Goal: Task Accomplishment & Management: Use online tool/utility

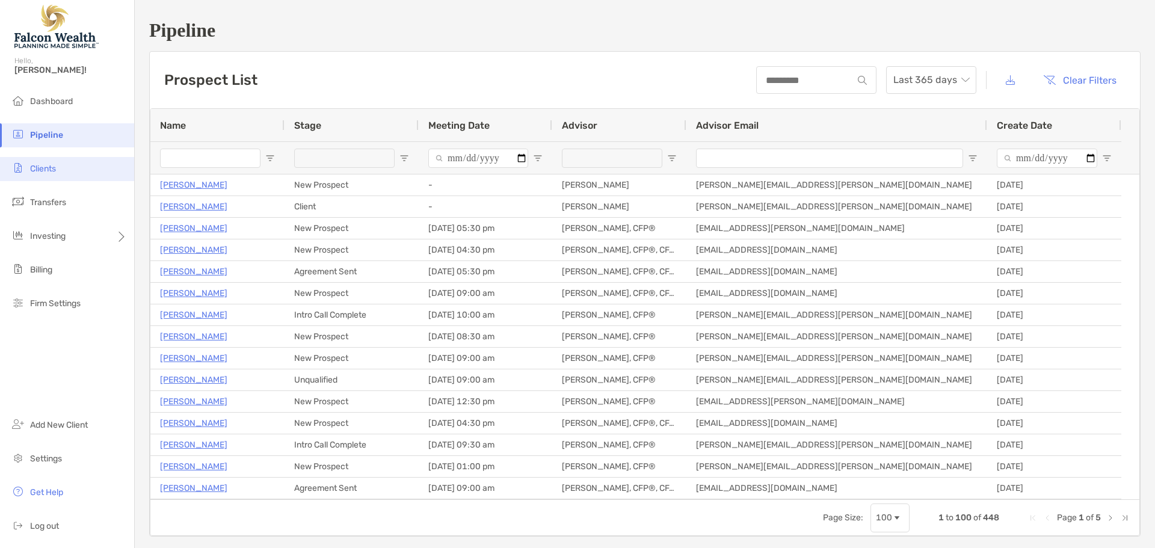
click at [36, 173] on span "Clients" at bounding box center [43, 169] width 26 height 10
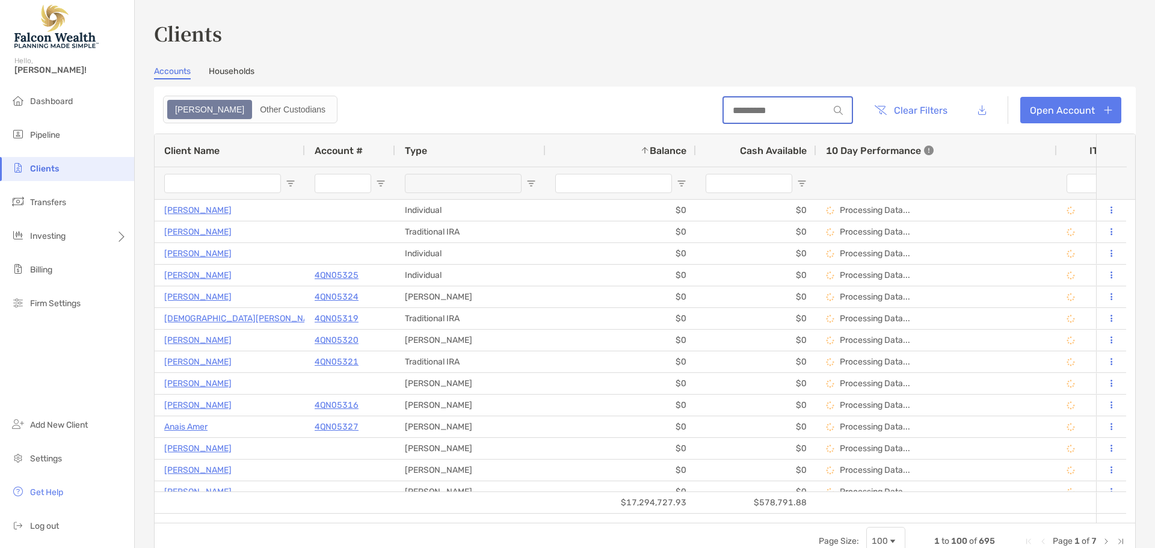
drag, startPoint x: 709, startPoint y: 113, endPoint x: 750, endPoint y: 104, distance: 41.9
click at [724, 113] on input at bounding box center [776, 110] width 105 height 10
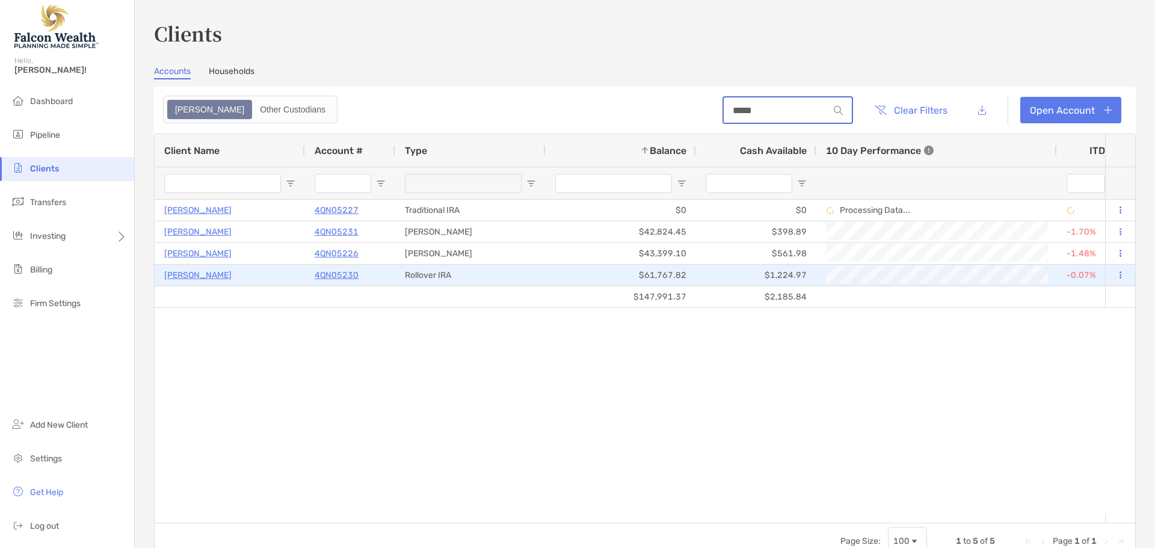
type input "*****"
click at [1115, 277] on button at bounding box center [1120, 276] width 11 height 12
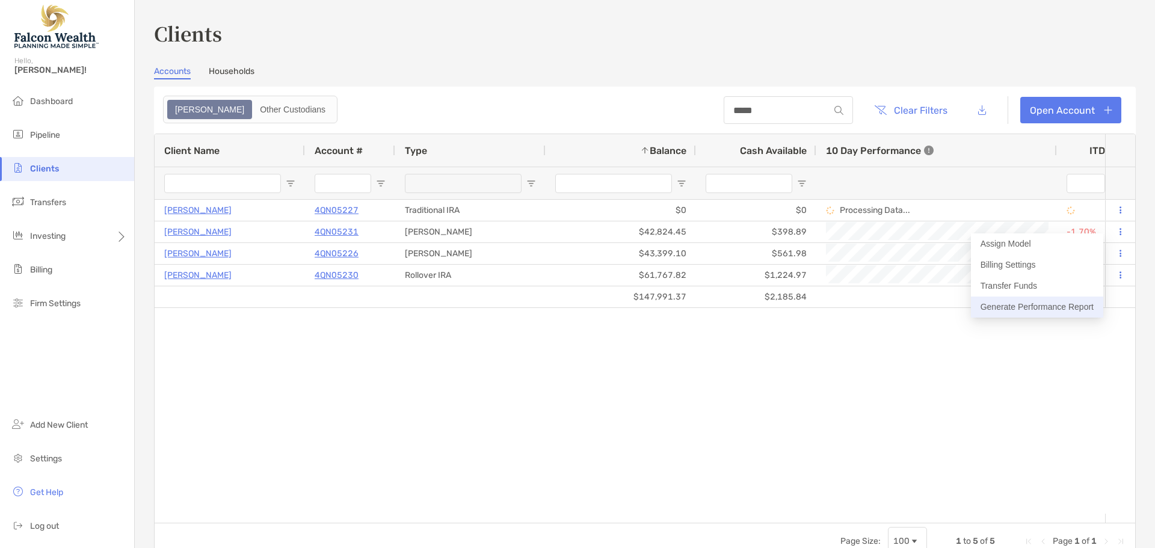
click at [1046, 300] on button "Generate Performance Report" at bounding box center [1037, 307] width 132 height 21
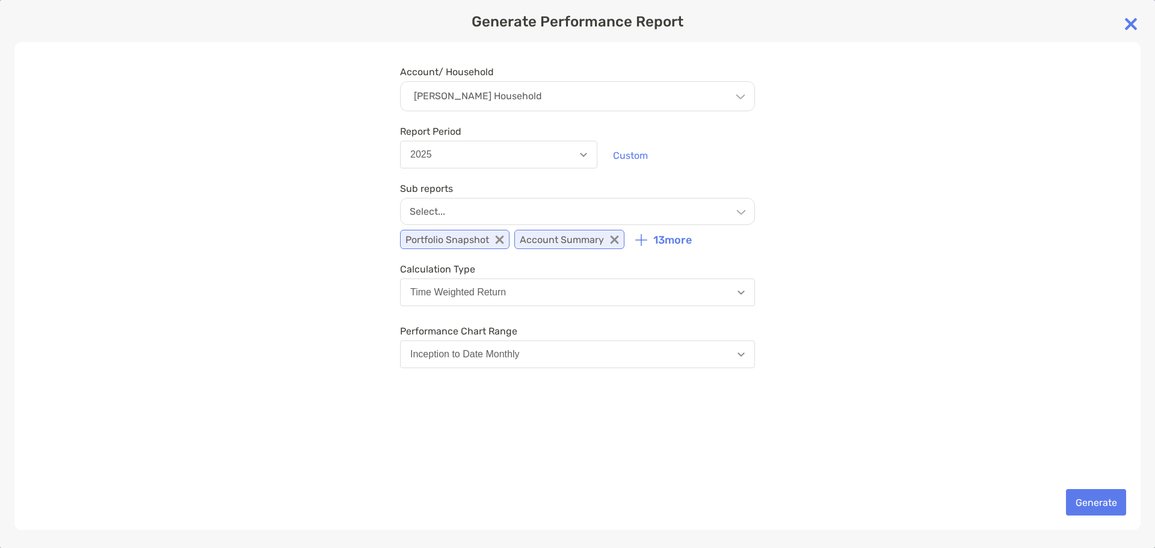
click at [513, 203] on div "Select..." at bounding box center [577, 211] width 355 height 27
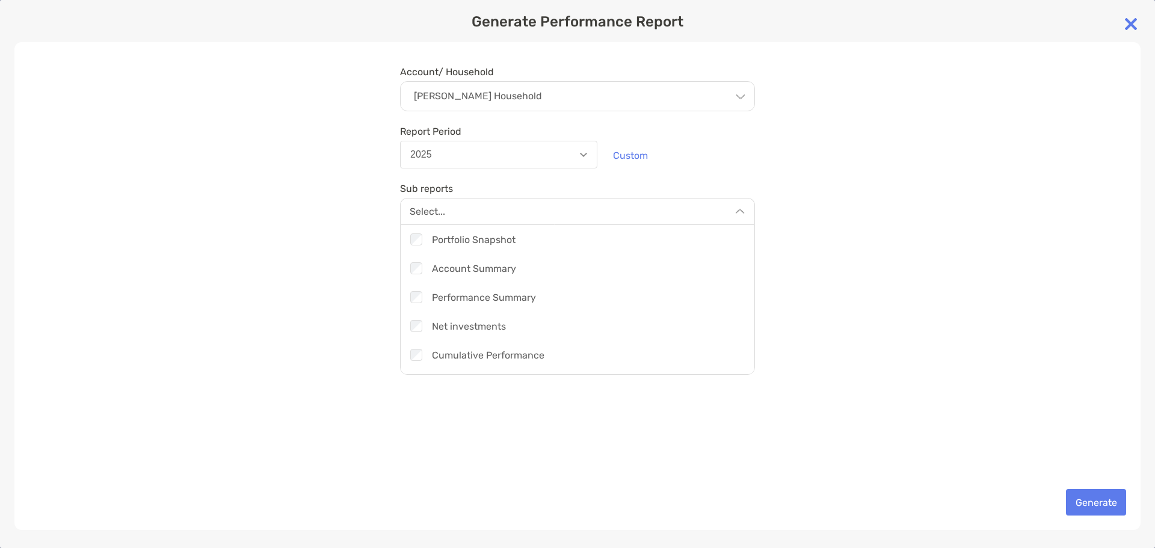
click at [513, 200] on div "Select..." at bounding box center [577, 211] width 355 height 26
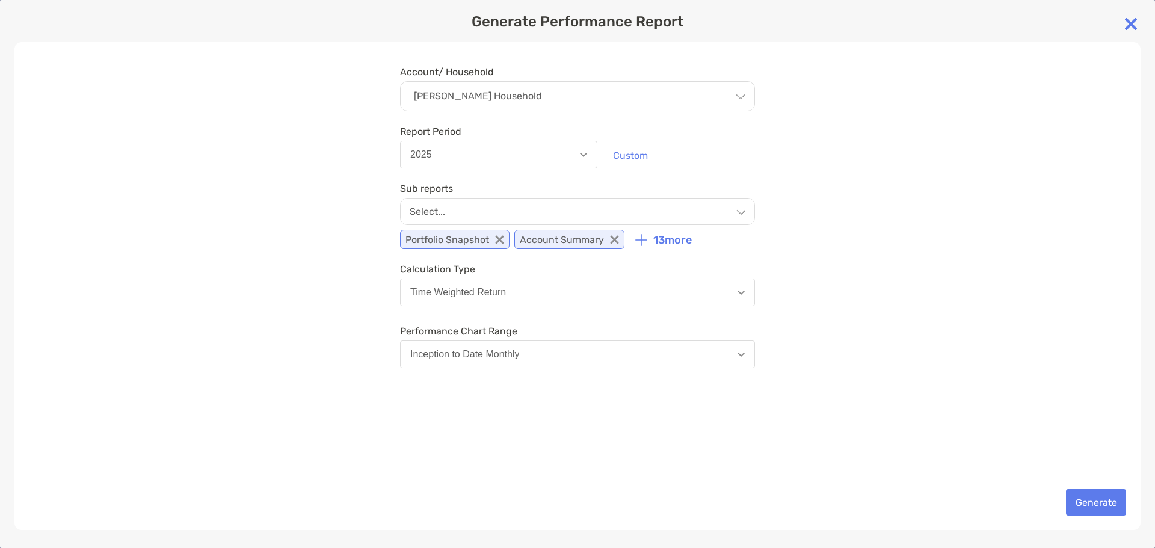
click at [330, 193] on div "Account/ Household Vivian Valencia's Household Household Vivian Valencia's Hous…" at bounding box center [577, 286] width 1126 height 488
click at [1080, 499] on button "Generate" at bounding box center [1096, 502] width 60 height 26
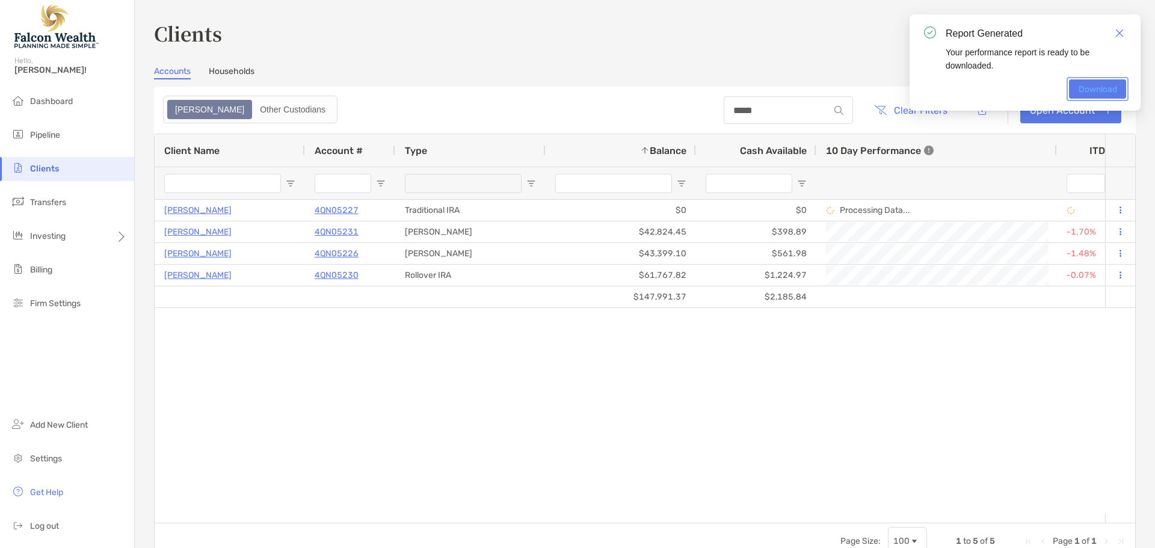
click at [1097, 85] on link "Download" at bounding box center [1097, 88] width 57 height 19
click at [434, 461] on div "George Maldonado 4QN05227 Traditional IRA $0 $0 Processing Data... Completed Di…" at bounding box center [630, 357] width 951 height 314
